Goal: Check status: Check status

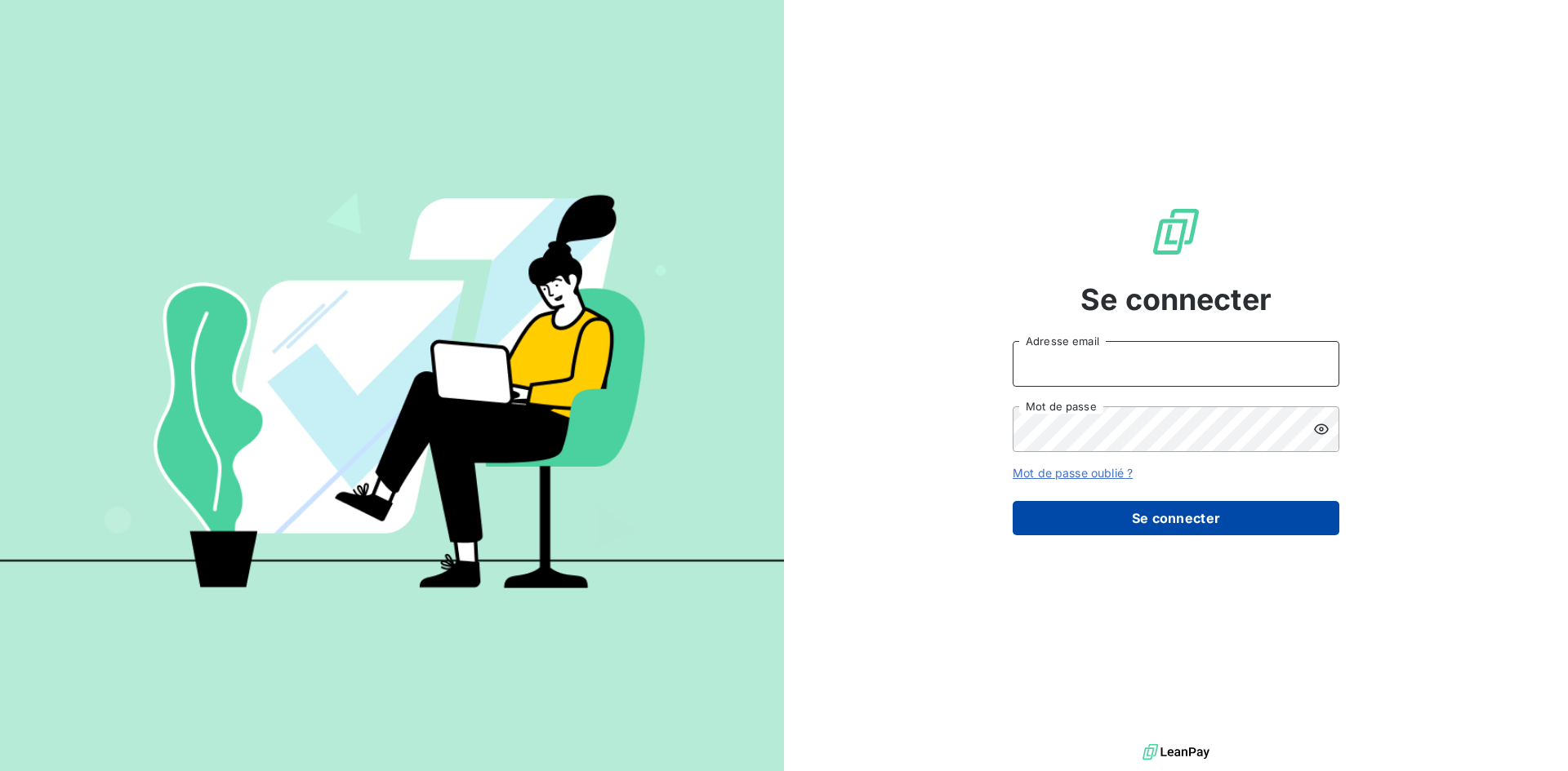
type input "[EMAIL_ADDRESS][DOMAIN_NAME]"
click at [1109, 514] on button "Se connecter" at bounding box center [1176, 518] width 327 height 34
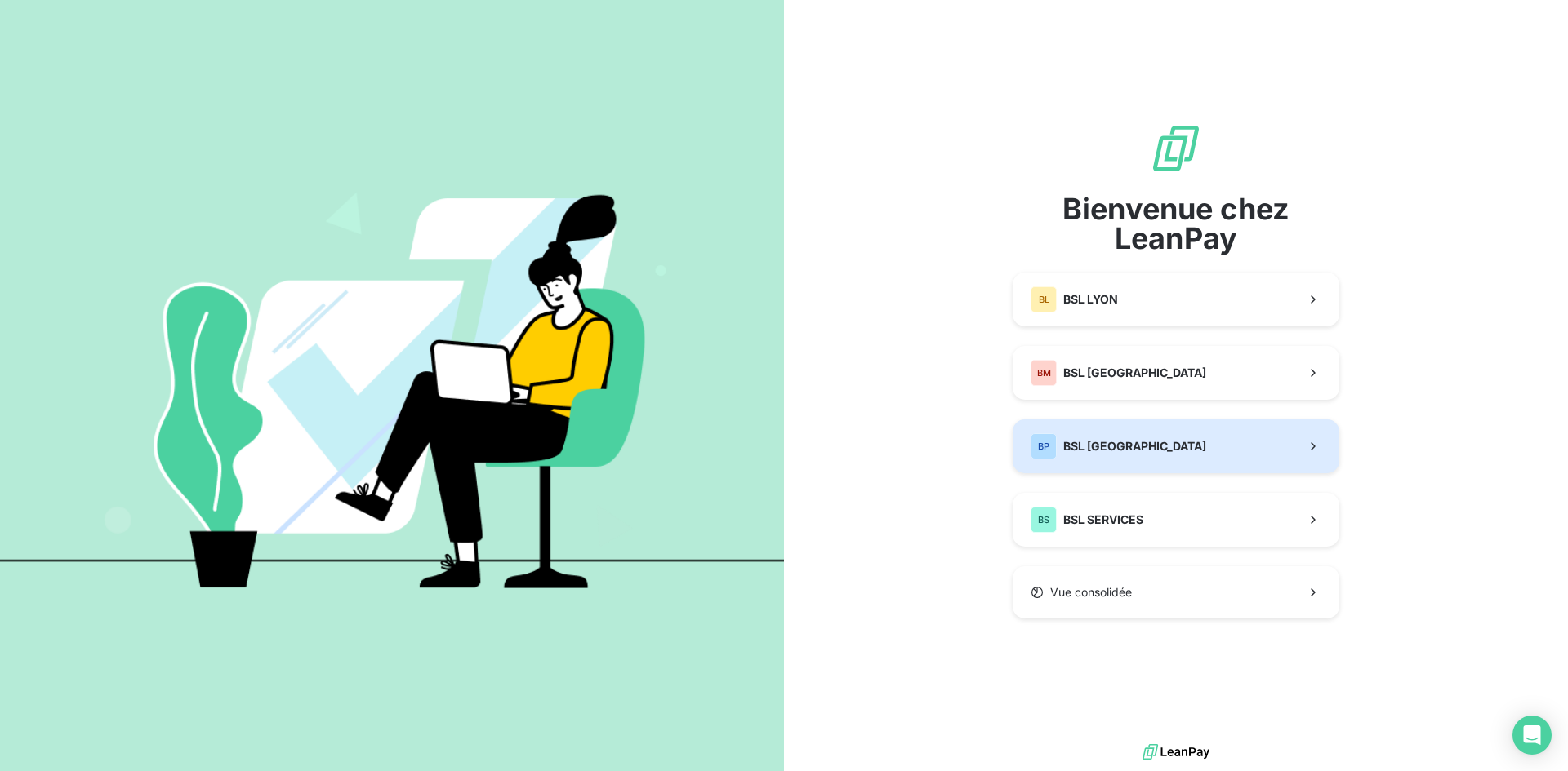
click at [1109, 428] on button "BP BSL [GEOGRAPHIC_DATA]" at bounding box center [1176, 446] width 327 height 54
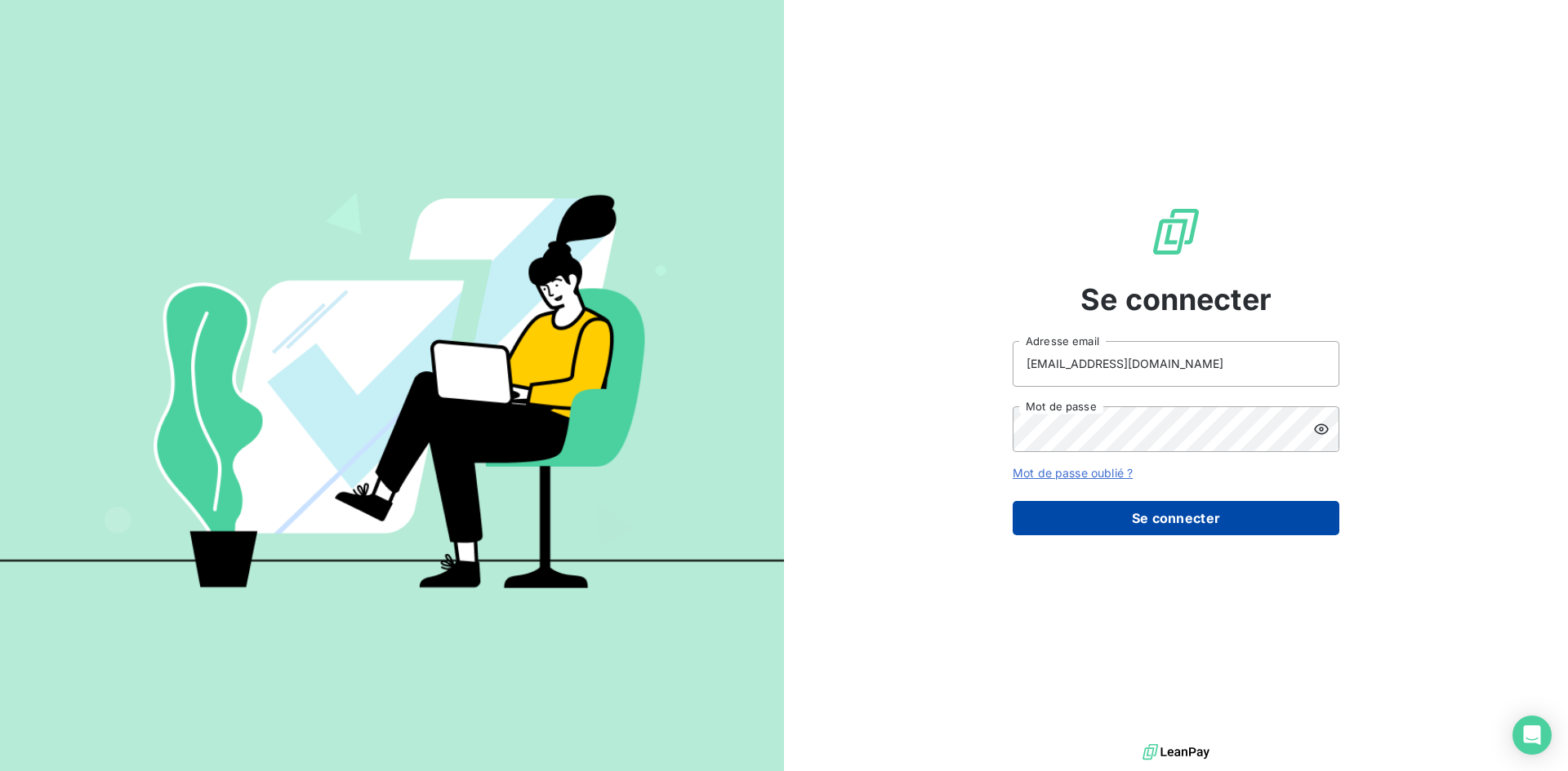
click at [1176, 532] on button "Se connecter" at bounding box center [1176, 518] width 327 height 34
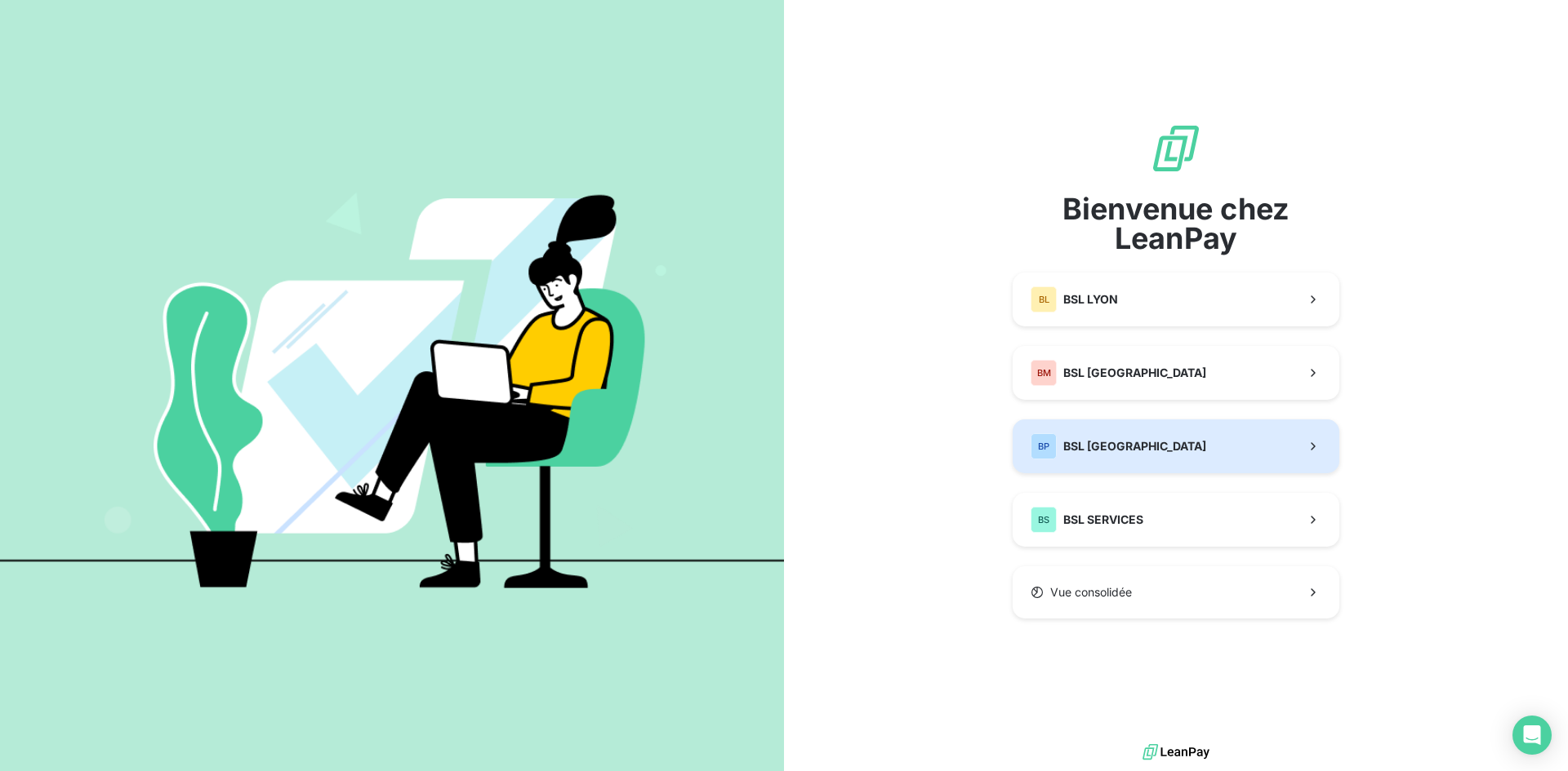
click at [1040, 446] on div "BP" at bounding box center [1044, 446] width 26 height 26
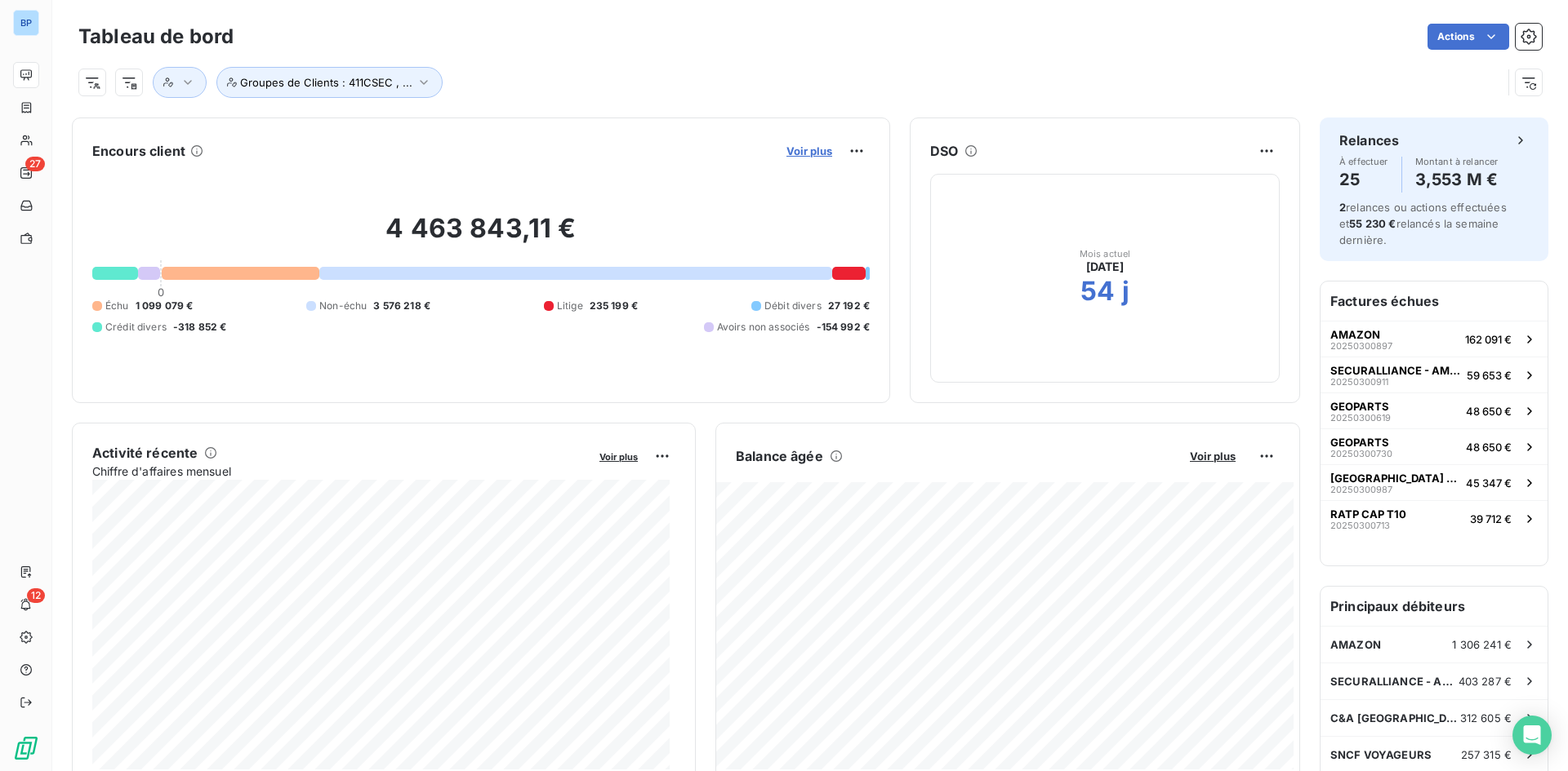
click at [787, 145] on span "Voir plus" at bounding box center [809, 151] width 46 height 13
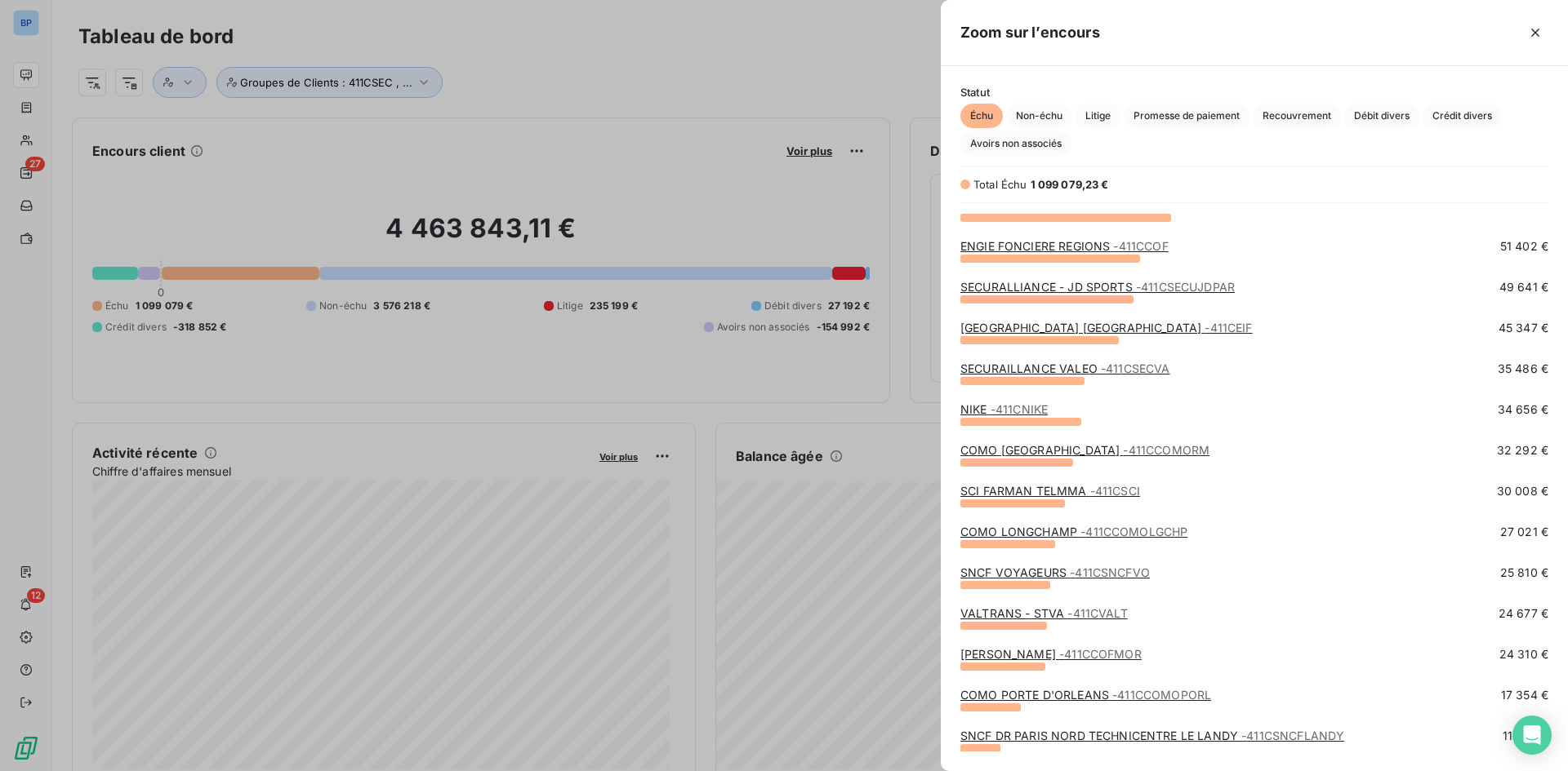
scroll to position [215, 0]
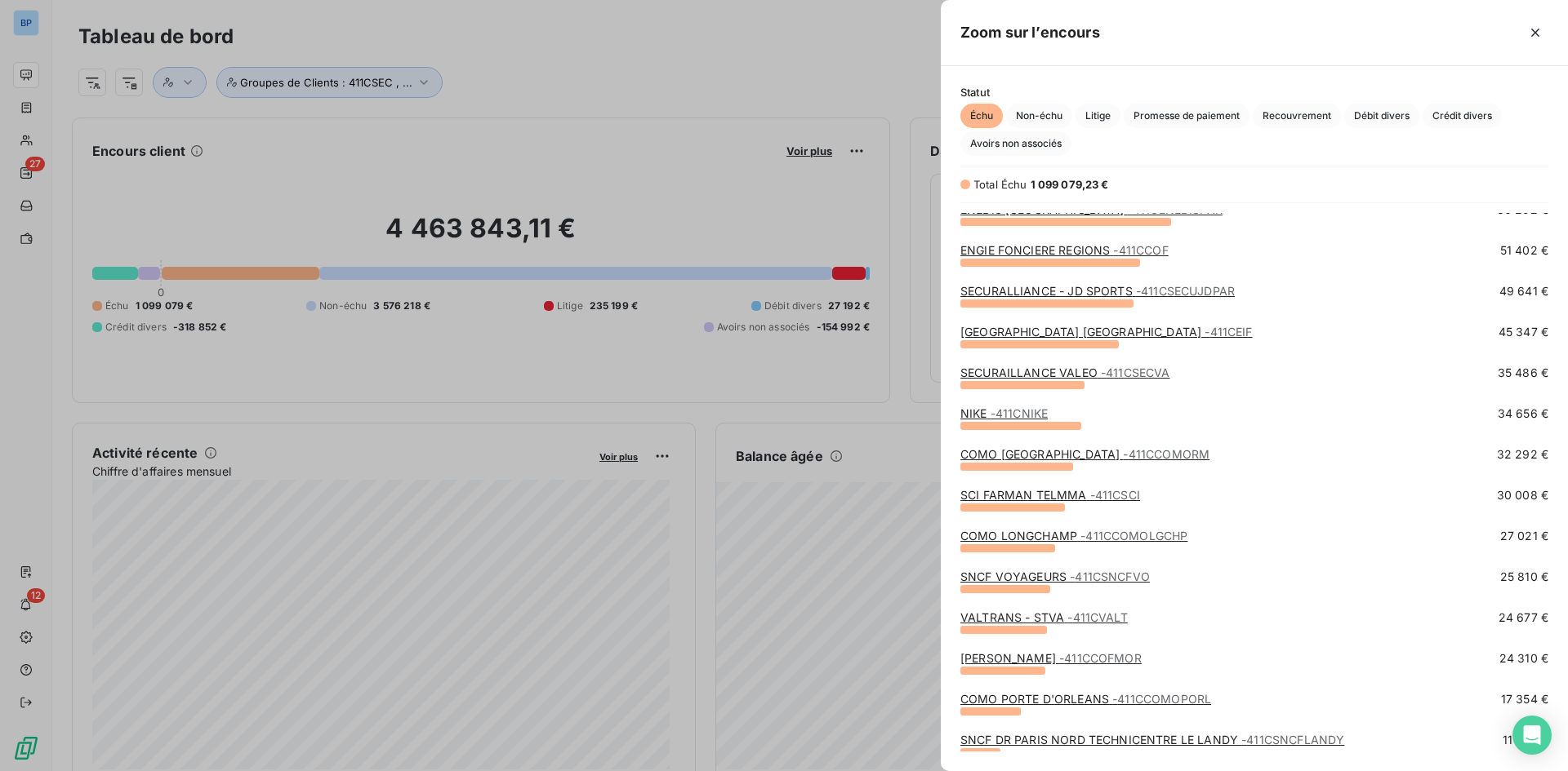
click at [1091, 454] on link "COMO BRAND CENTER - 411CCOMORM" at bounding box center [1084, 453] width 249 height 13
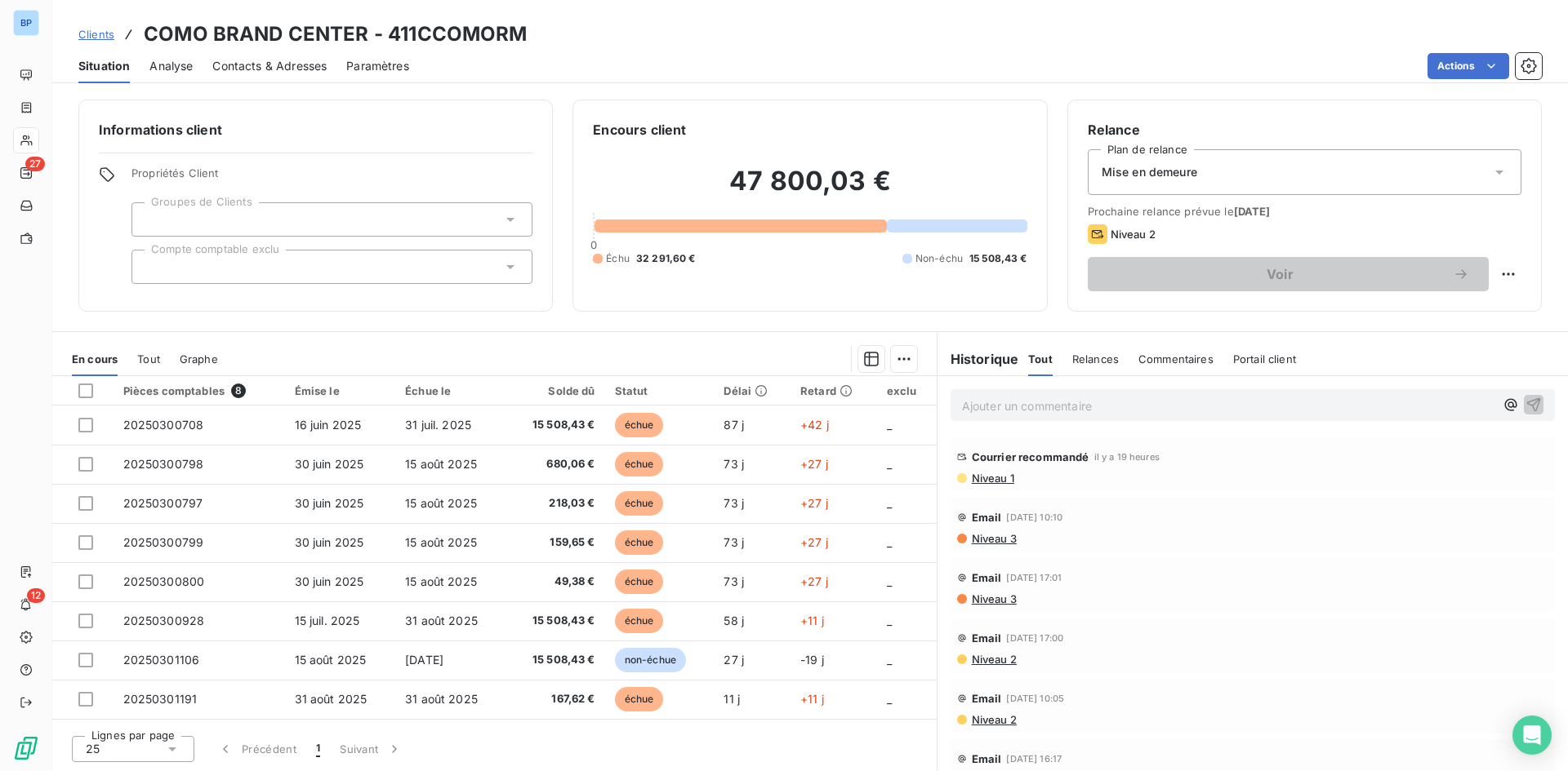
click at [1003, 480] on span "Niveau 1" at bounding box center [991, 478] width 44 height 13
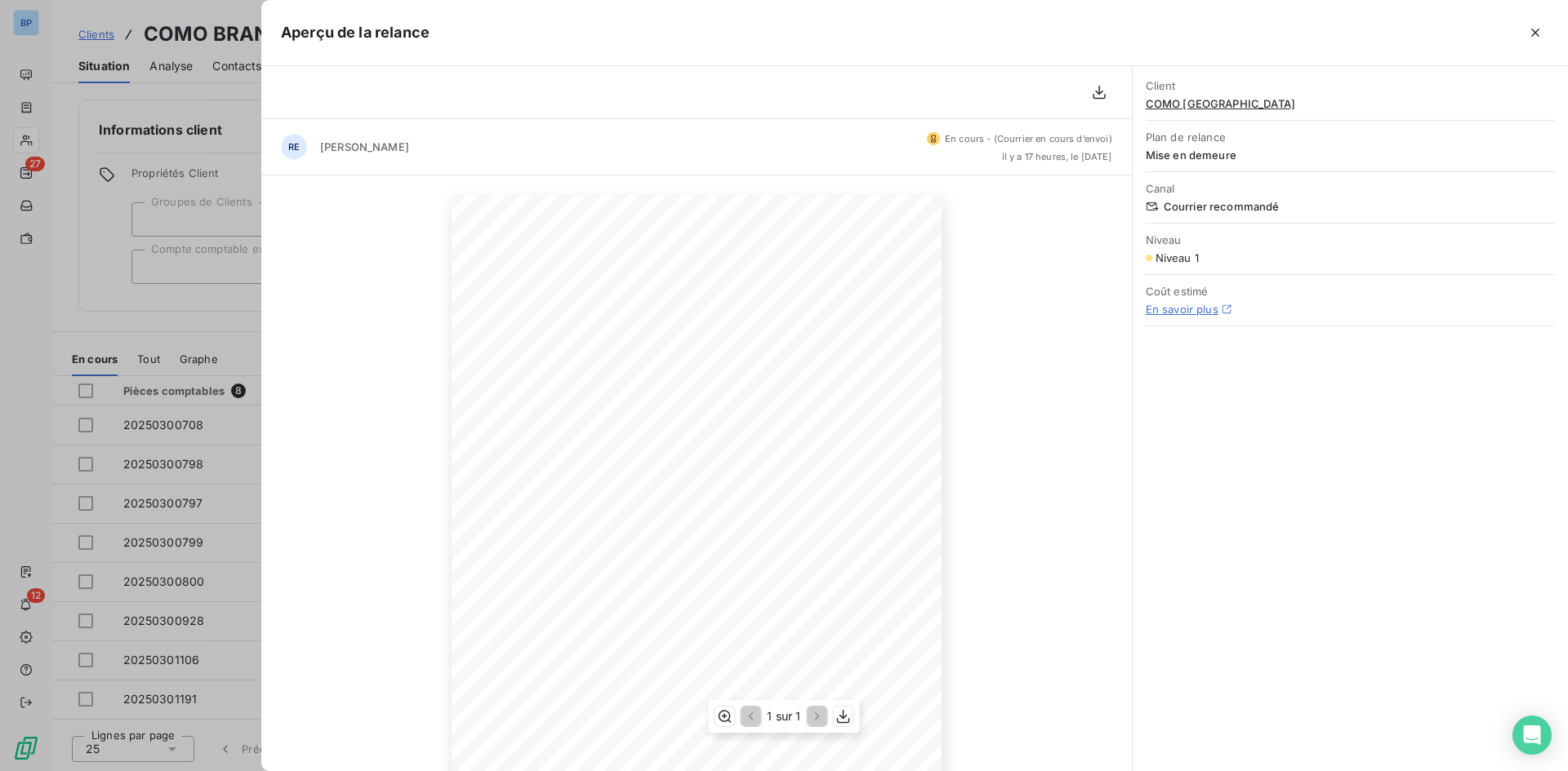
scroll to position [136, 0]
click at [196, 329] on div at bounding box center [784, 385] width 1568 height 771
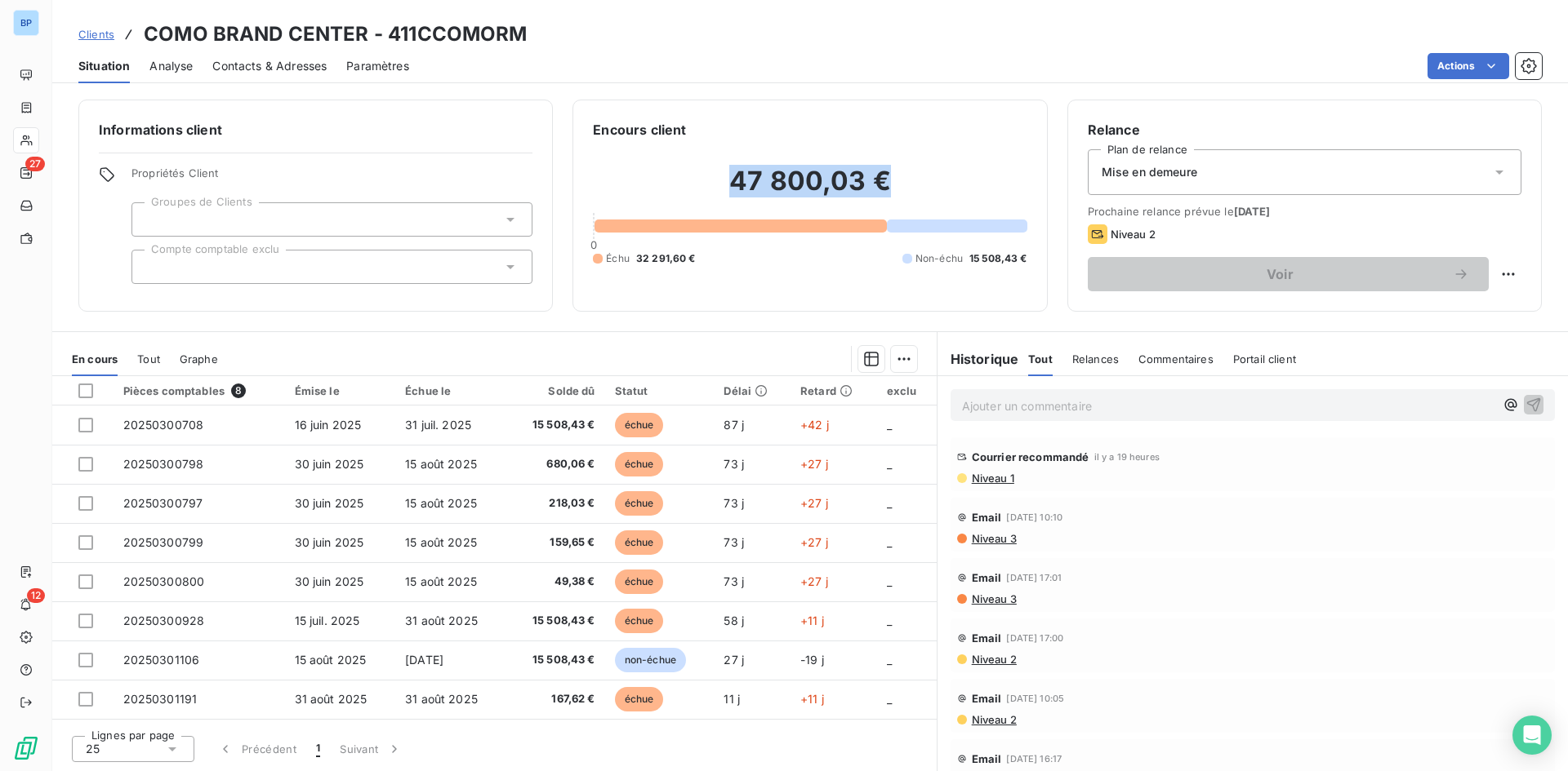
drag, startPoint x: 912, startPoint y: 194, endPoint x: 720, endPoint y: 169, distance: 193.6
click at [720, 169] on h2 "47 800,03 €" at bounding box center [809, 189] width 434 height 49
click at [692, 174] on h2 "47 800,03 €" at bounding box center [809, 189] width 434 height 49
